Goal: Task Accomplishment & Management: Manage account settings

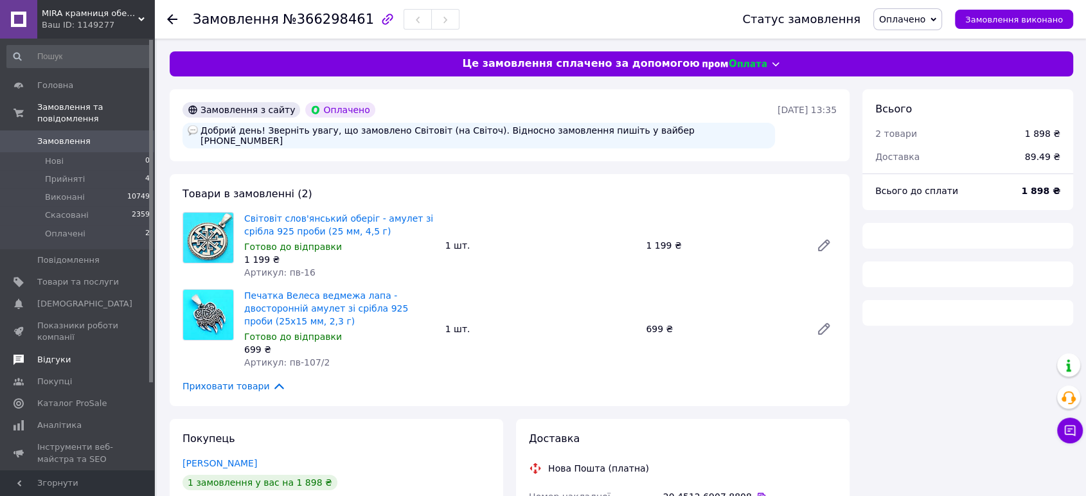
click at [49, 354] on span "Відгуки" at bounding box center [53, 360] width 33 height 12
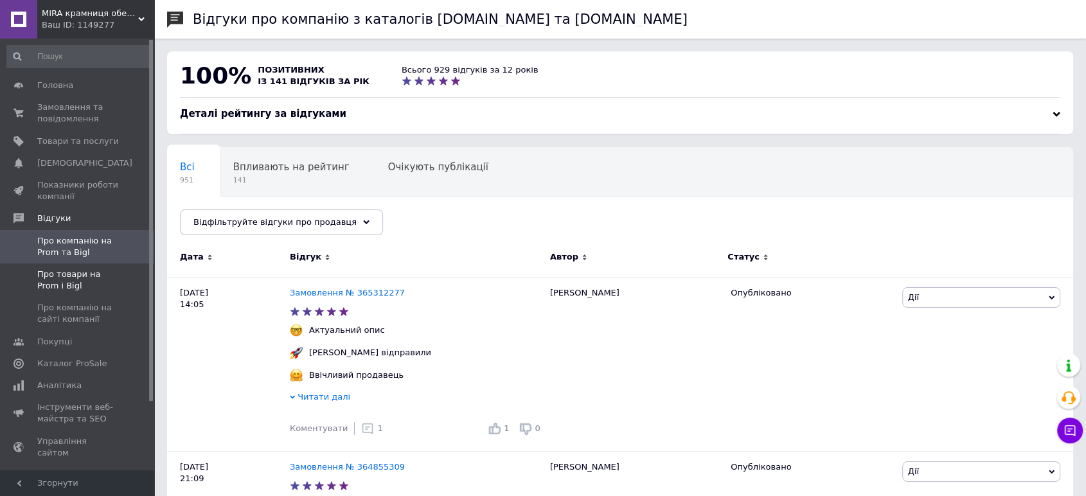
click at [60, 275] on span "Про товари на Prom і Bigl" at bounding box center [78, 280] width 82 height 23
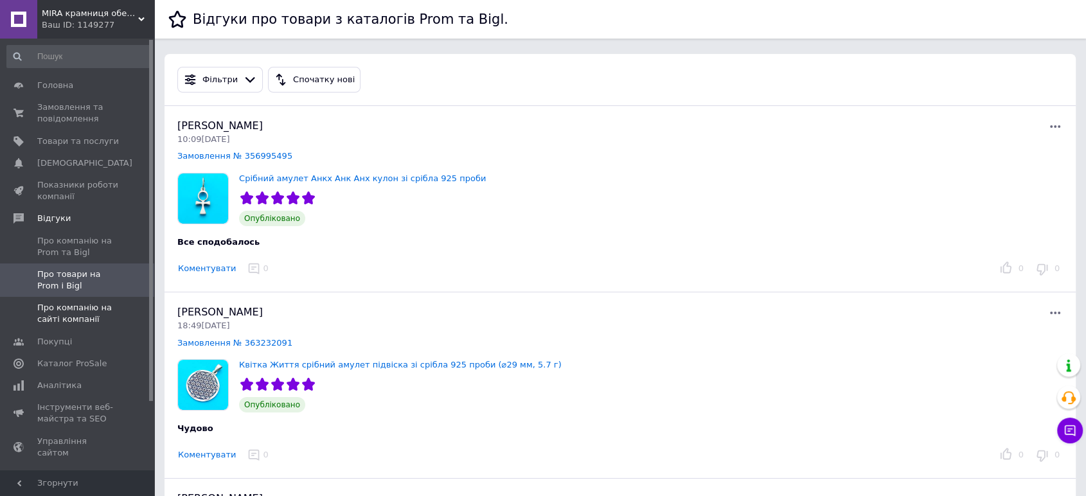
click at [53, 314] on span "Про компанію на сайті компанії" at bounding box center [78, 313] width 82 height 23
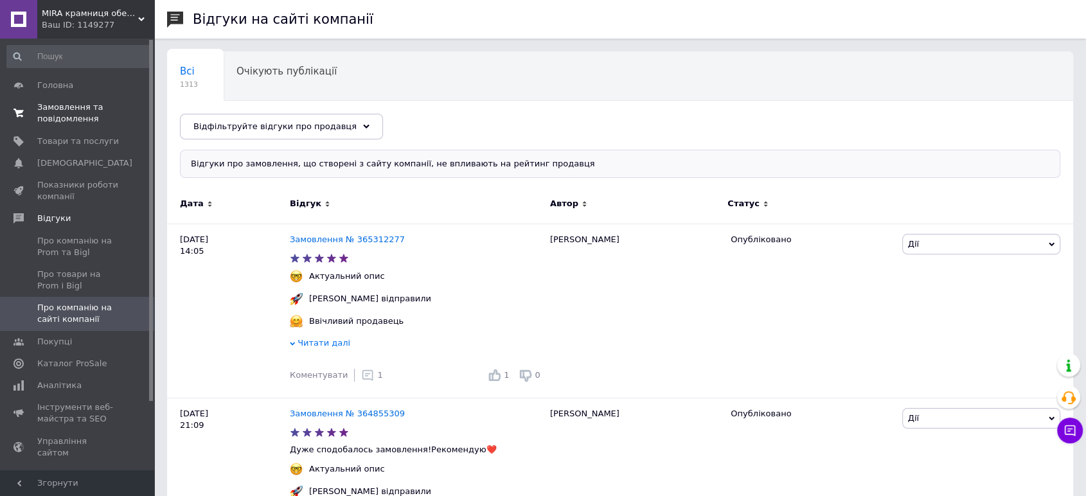
click at [50, 118] on span "Замовлення та повідомлення" at bounding box center [78, 113] width 82 height 23
